Goal: Task Accomplishment & Management: Manage account settings

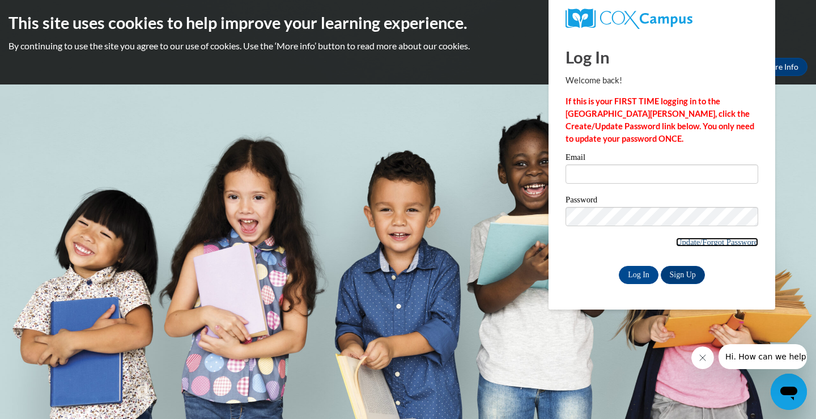
click at [690, 243] on link "Update/Forgot Password" at bounding box center [717, 241] width 82 height 9
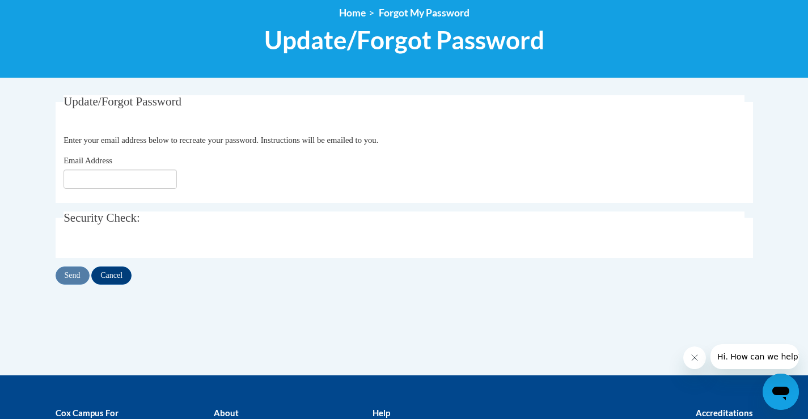
scroll to position [170, 0]
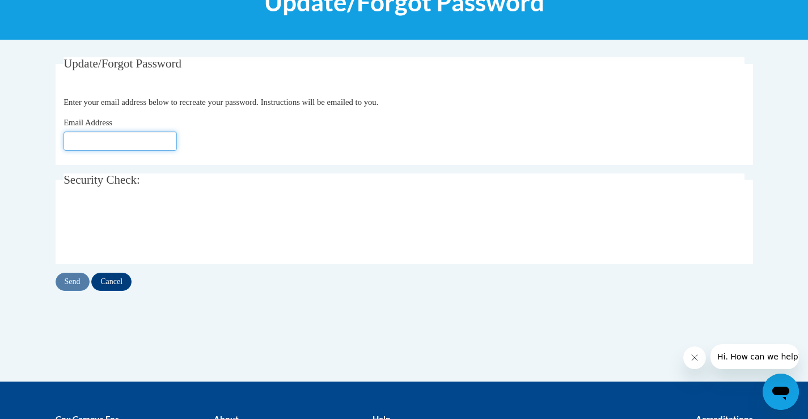
click at [121, 145] on input "Email Address" at bounding box center [119, 140] width 113 height 19
type input "[EMAIL_ADDRESS][DOMAIN_NAME]"
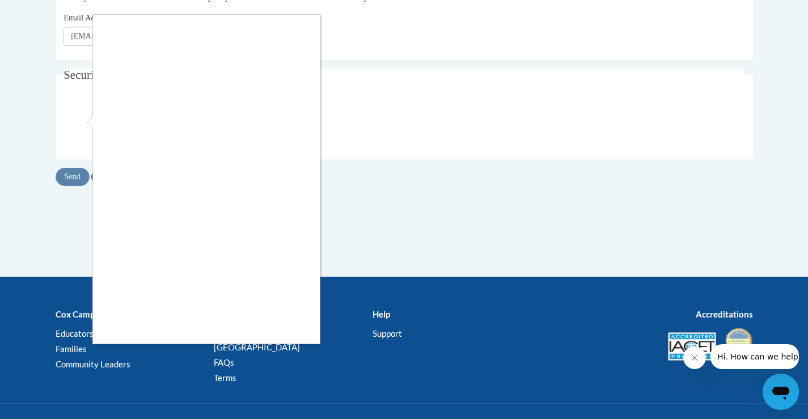
scroll to position [283, 0]
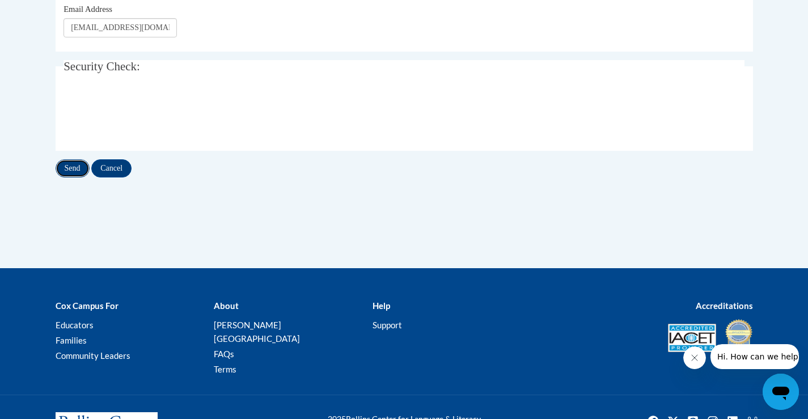
click at [80, 177] on input "Send" at bounding box center [73, 168] width 34 height 18
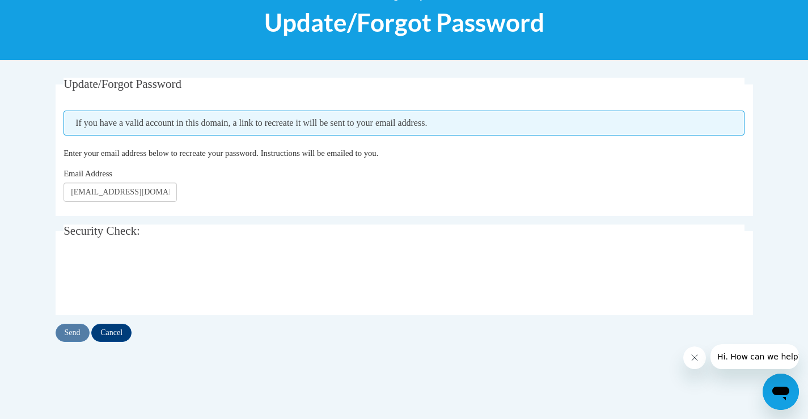
scroll to position [170, 0]
